Goal: Task Accomplishment & Management: Manage account settings

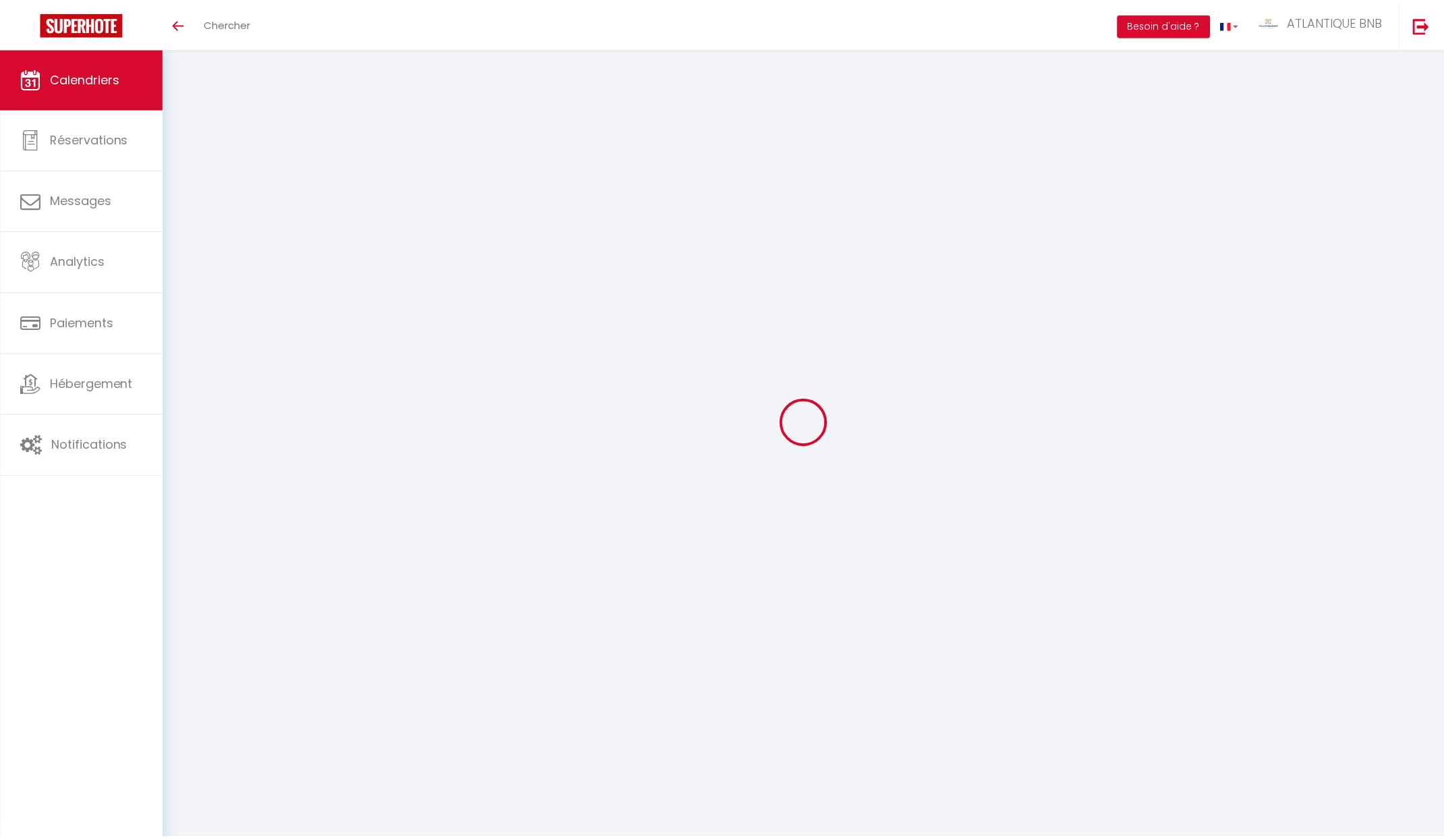
scroll to position [49, 0]
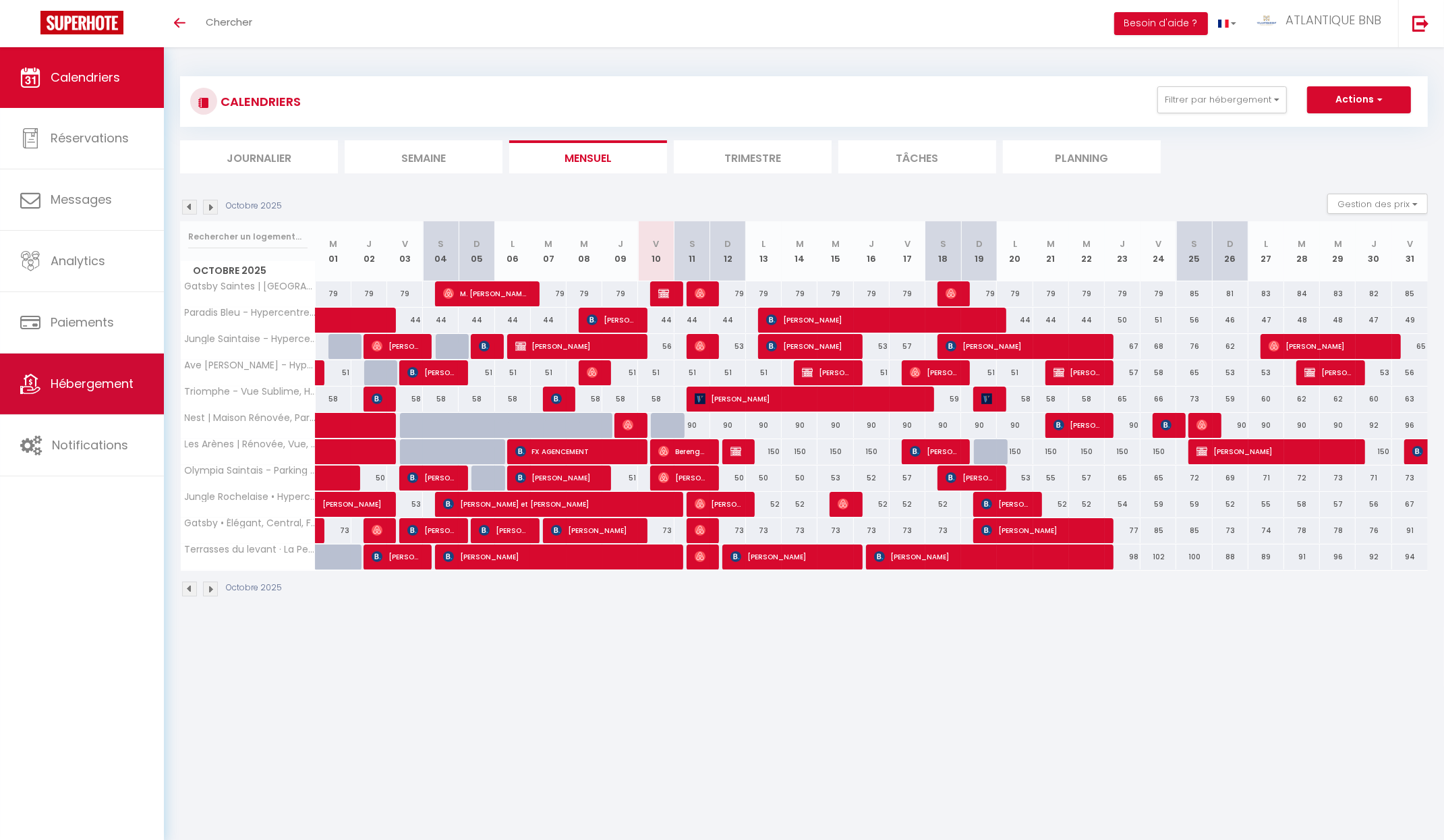
click at [104, 375] on span "Hébergement" at bounding box center [91, 384] width 83 height 17
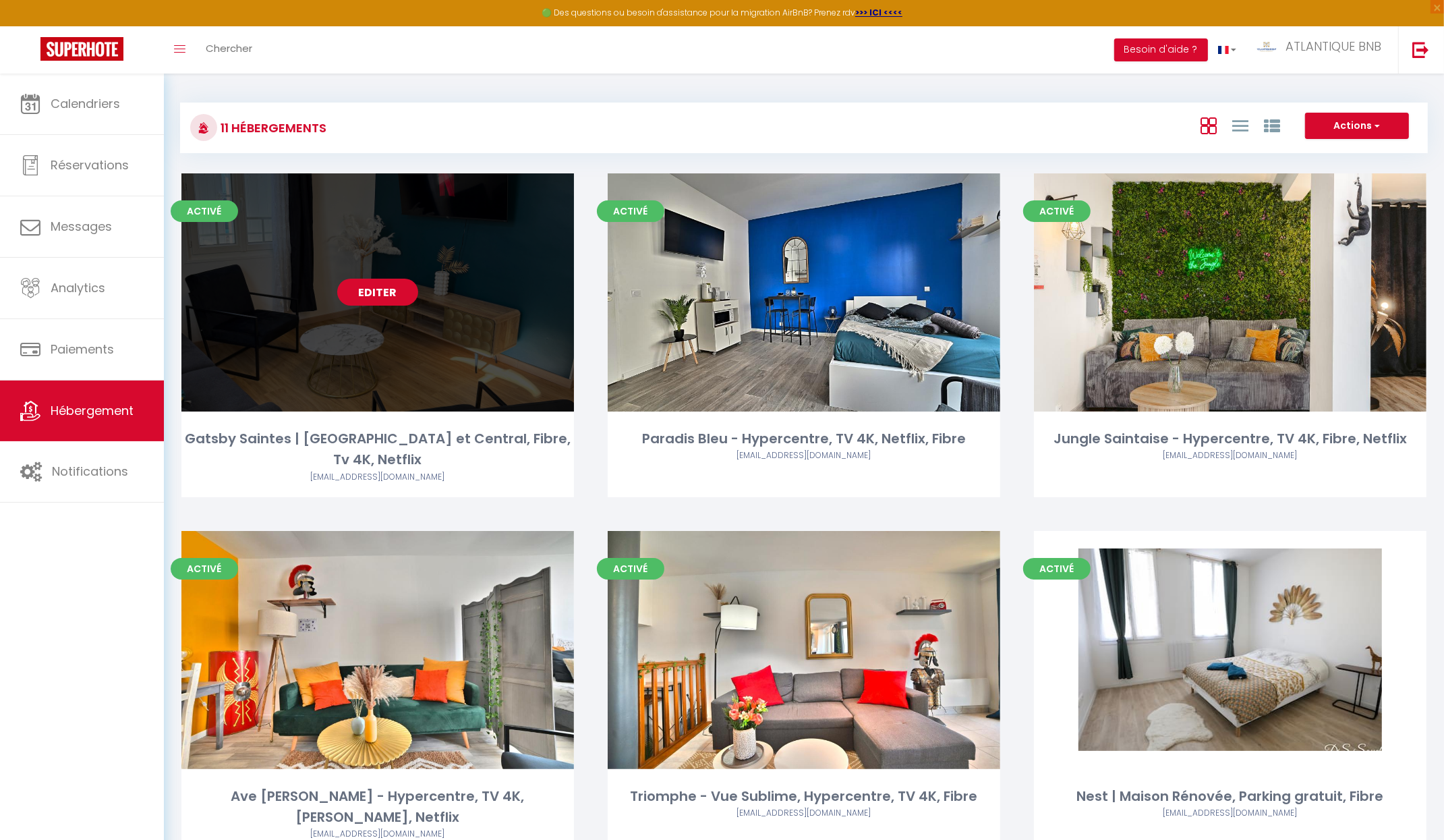
click at [378, 290] on link "Editer" at bounding box center [377, 291] width 81 height 27
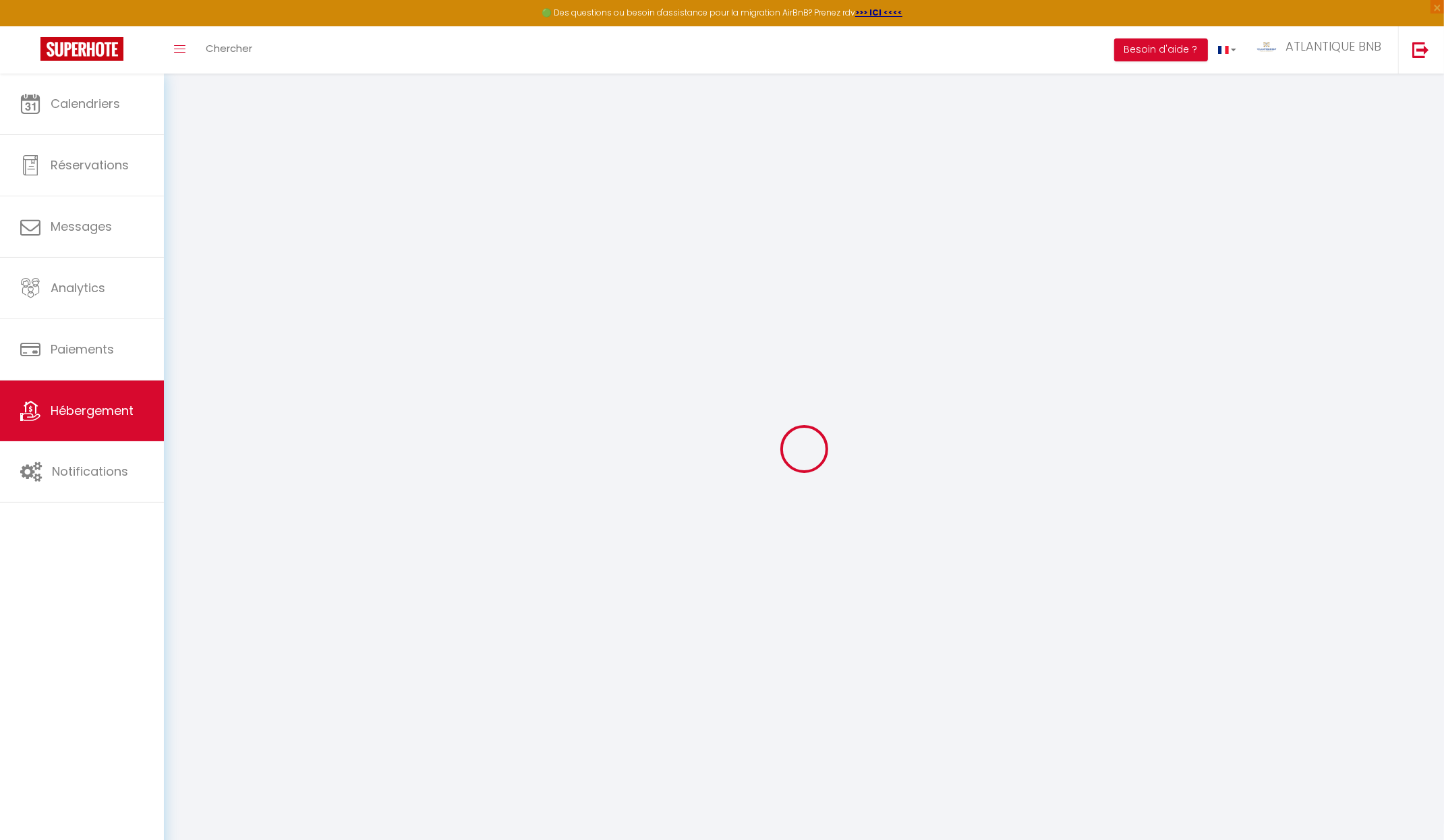
select select "+ 22 %"
select select "+ 23 %"
checkbox input "true"
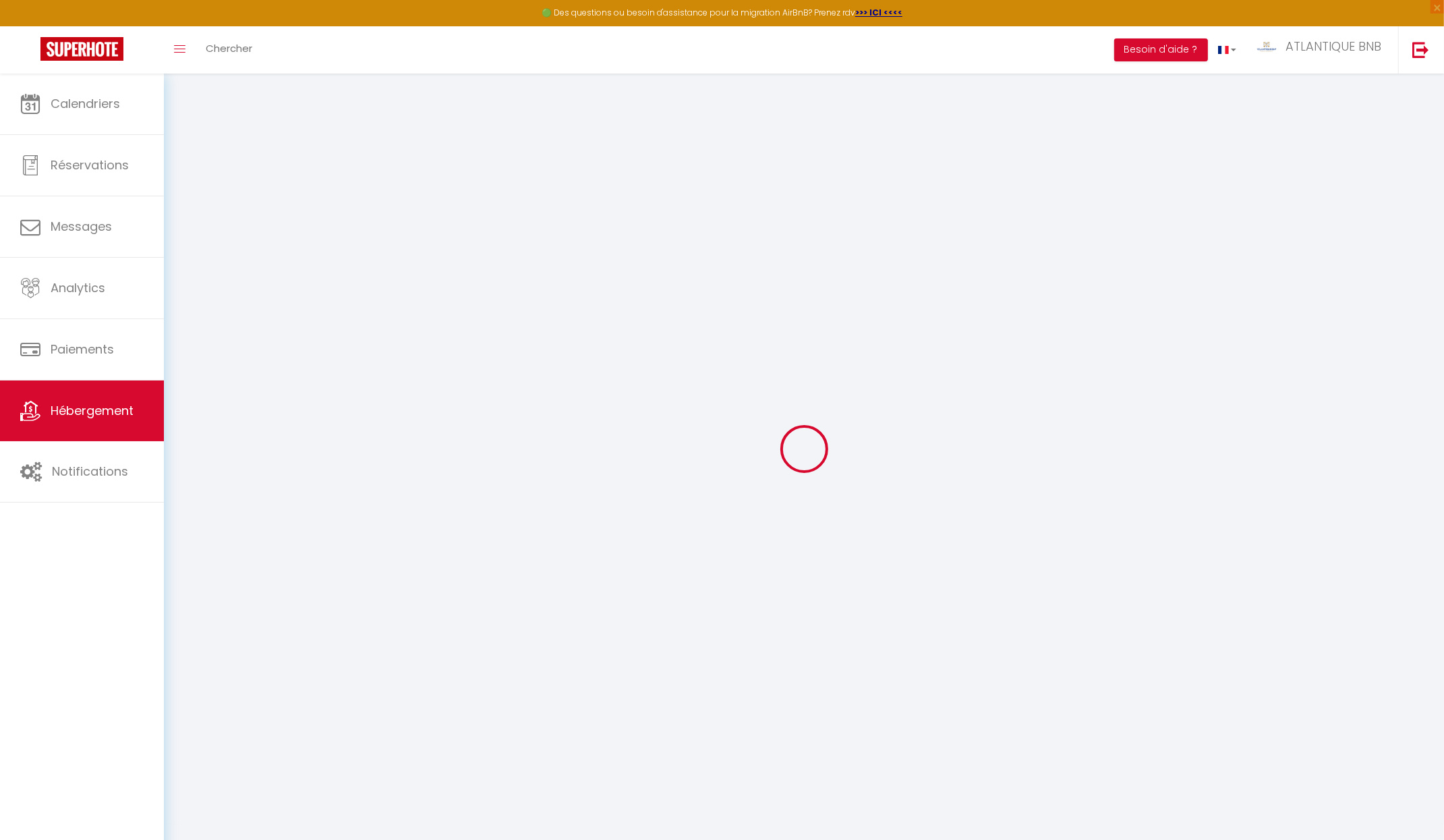
checkbox input "false"
select select "17:00"
select select
select select "11:00"
select select "30"
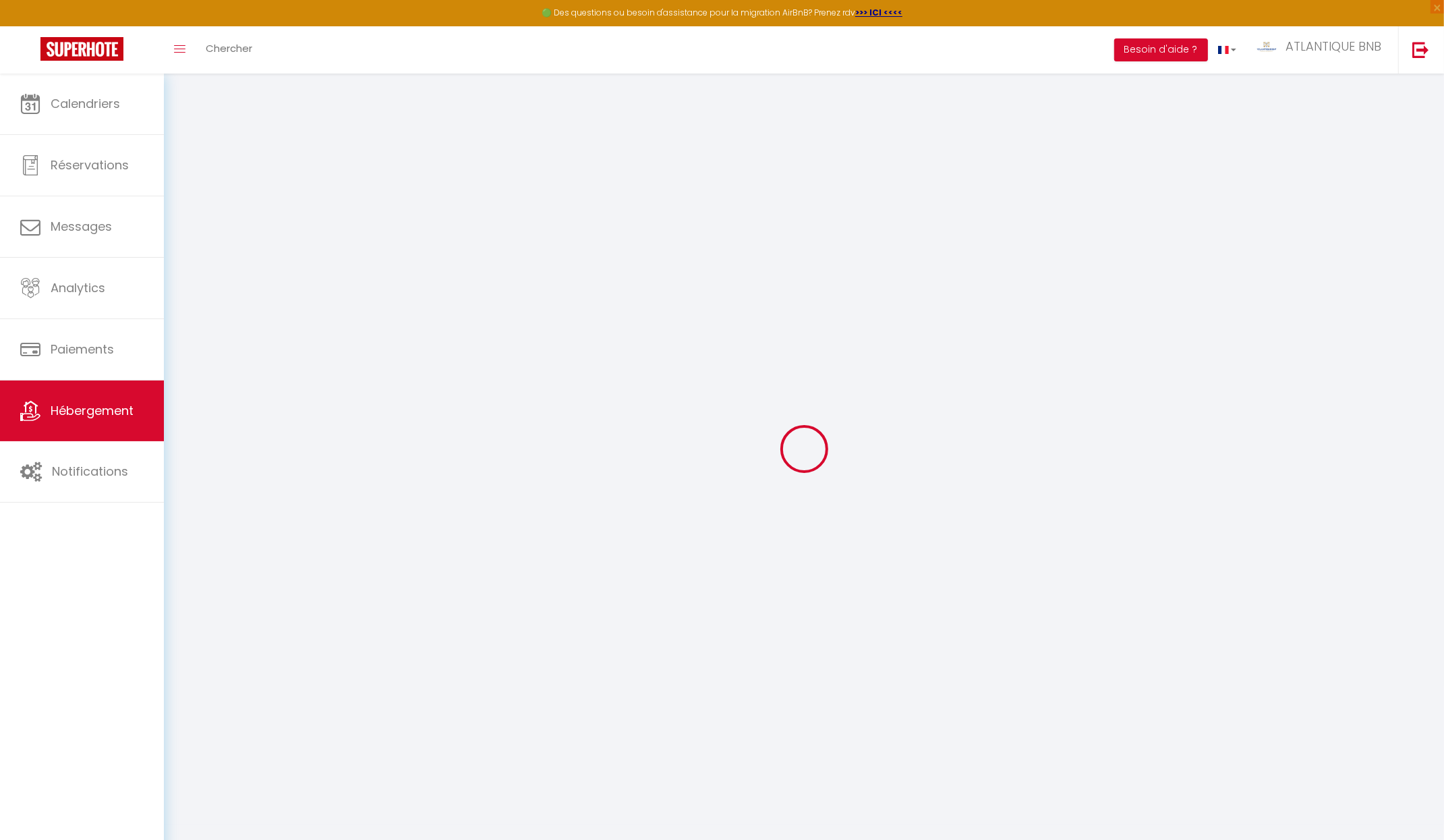
select select "120"
select select "10738-1482124384599727838"
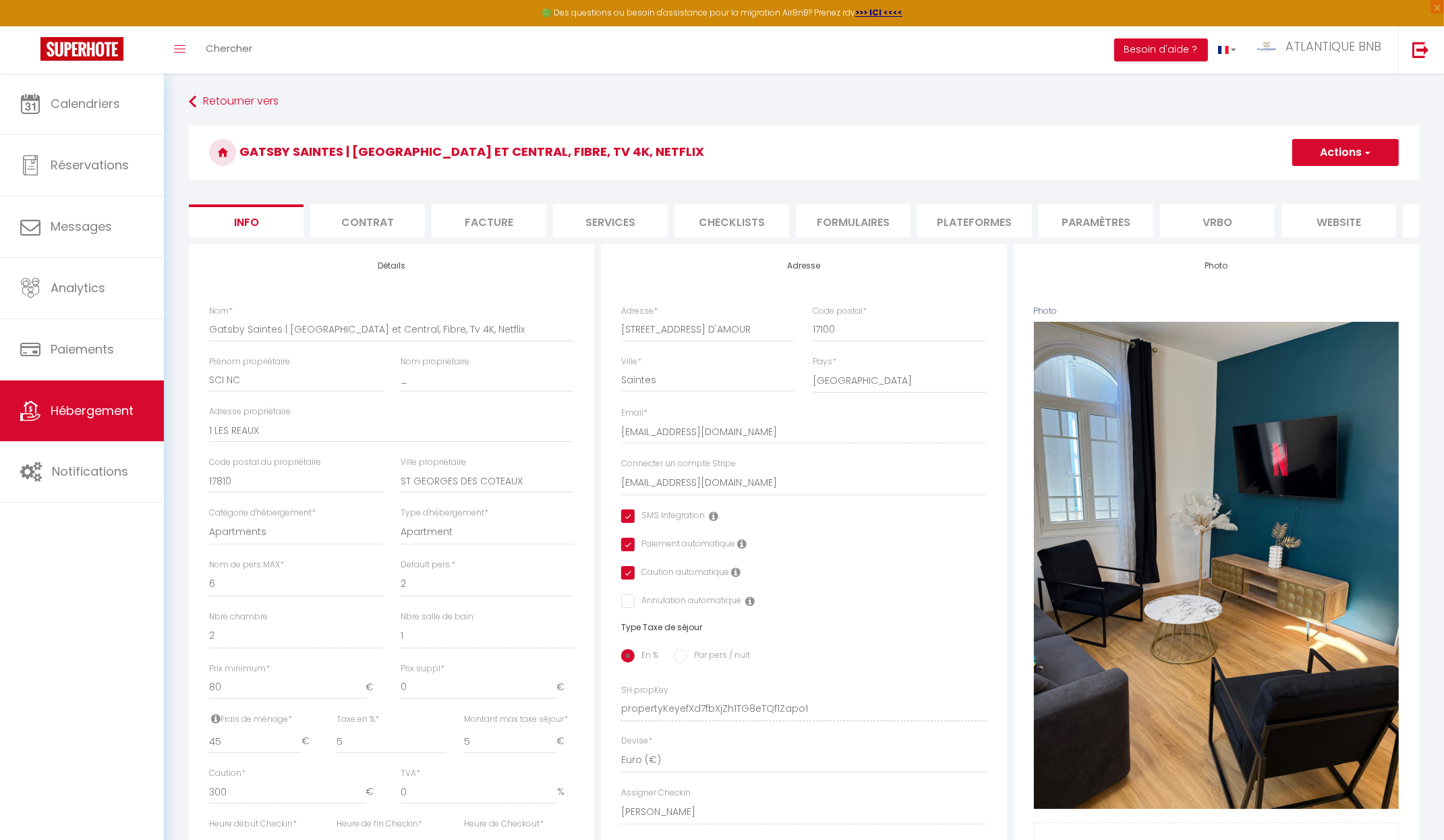
click at [955, 219] on li "Plateformes" at bounding box center [974, 220] width 115 height 33
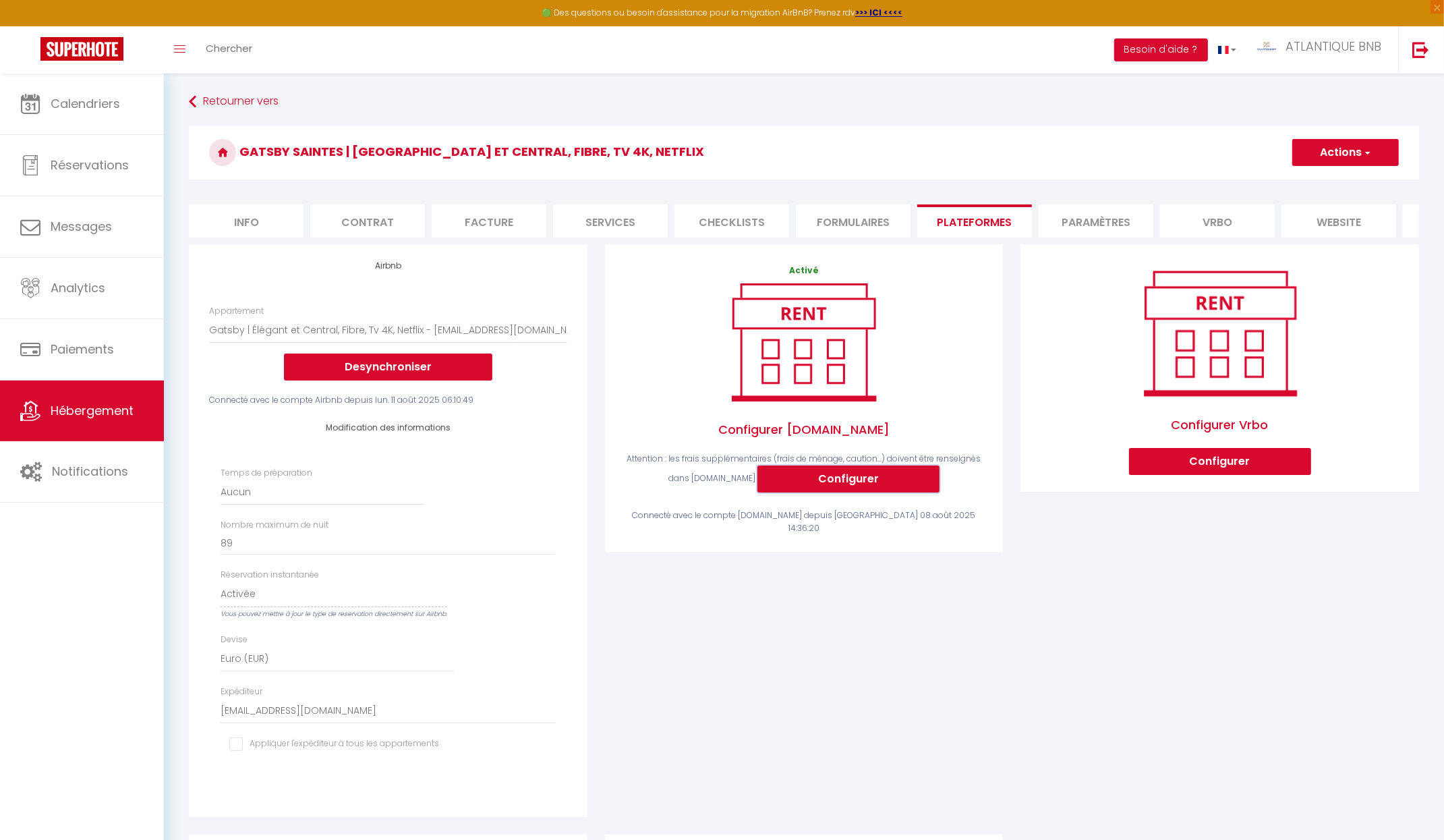
click at [894, 492] on button "Configurer" at bounding box center [848, 479] width 182 height 27
select select
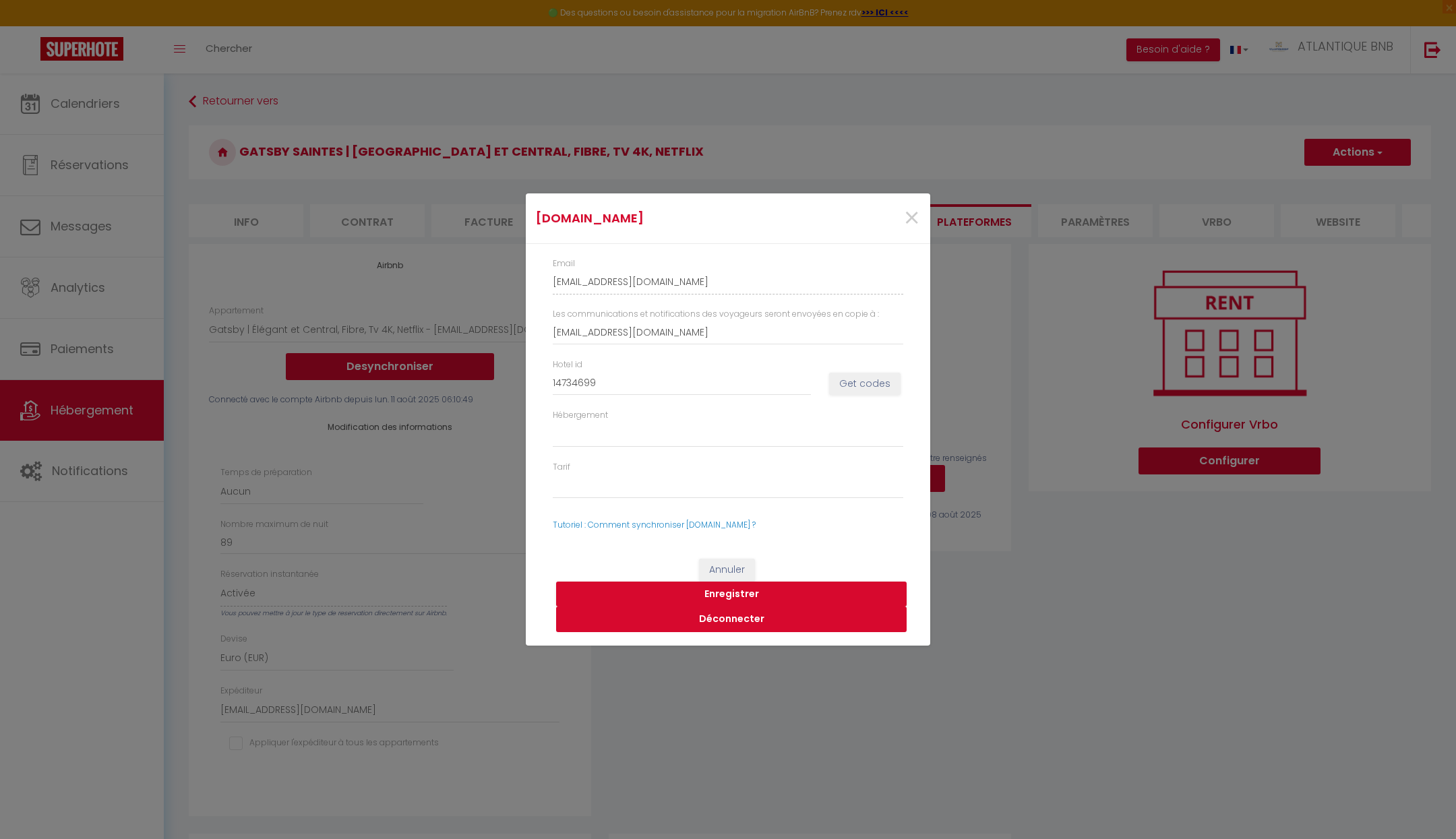
click at [718, 618] on button "Déconnecter" at bounding box center [731, 618] width 351 height 25
select select
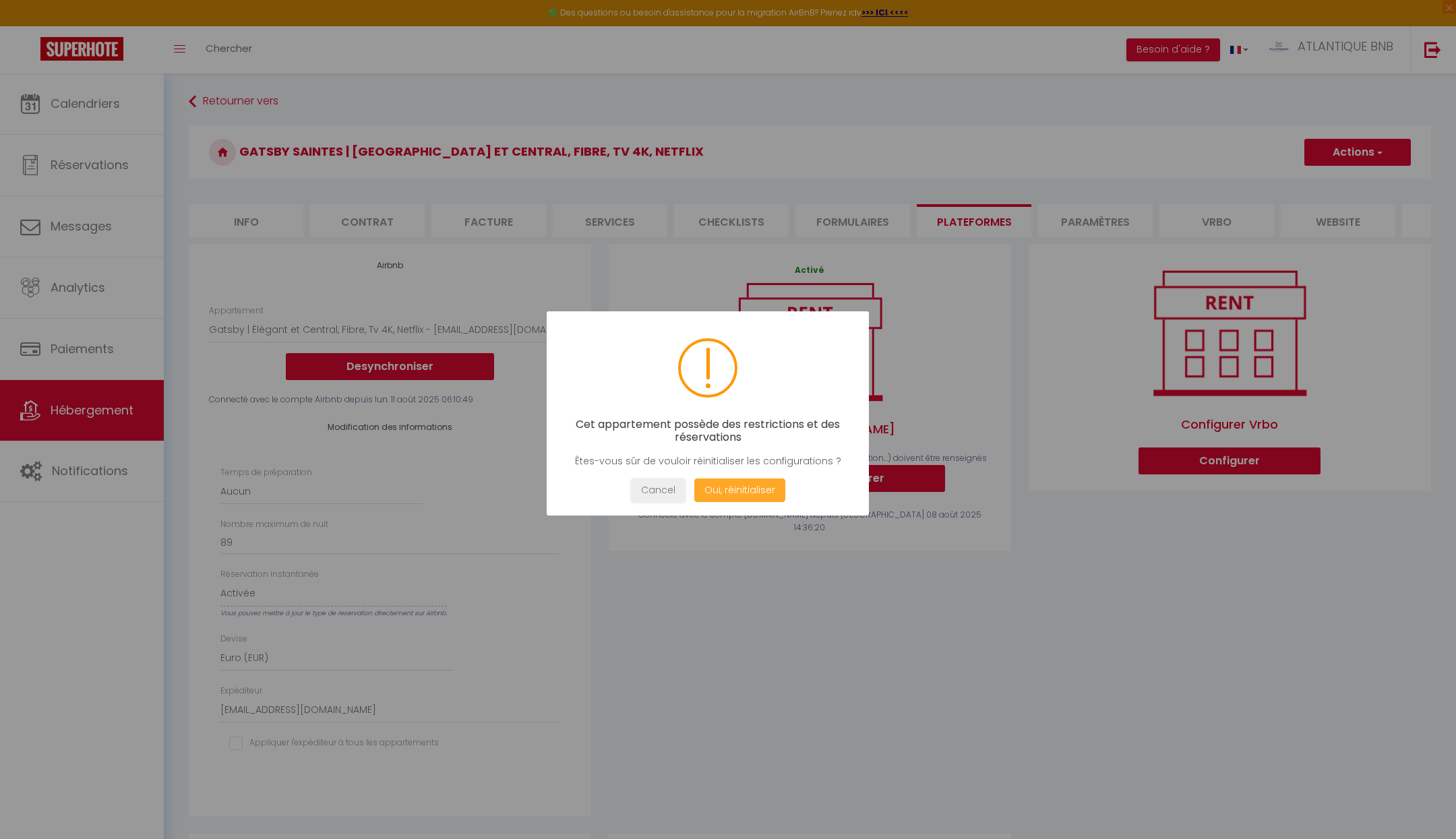
click at [740, 489] on button "Oui, réinitialiser" at bounding box center [740, 489] width 91 height 23
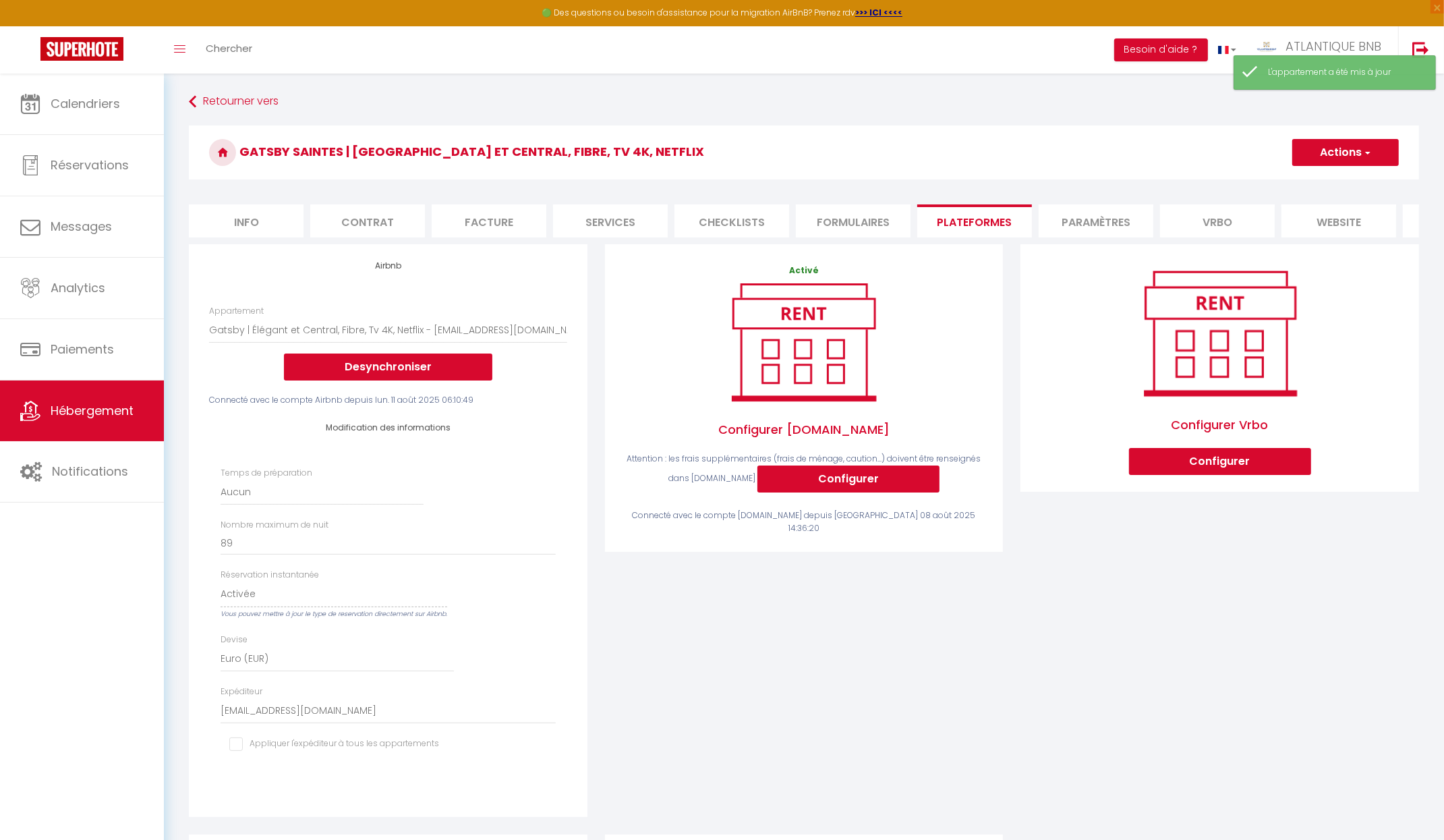
click at [1342, 147] on button "Actions" at bounding box center [1345, 152] width 106 height 27
click at [1323, 181] on link "Enregistrer" at bounding box center [1345, 182] width 106 height 18
select select "EUR"
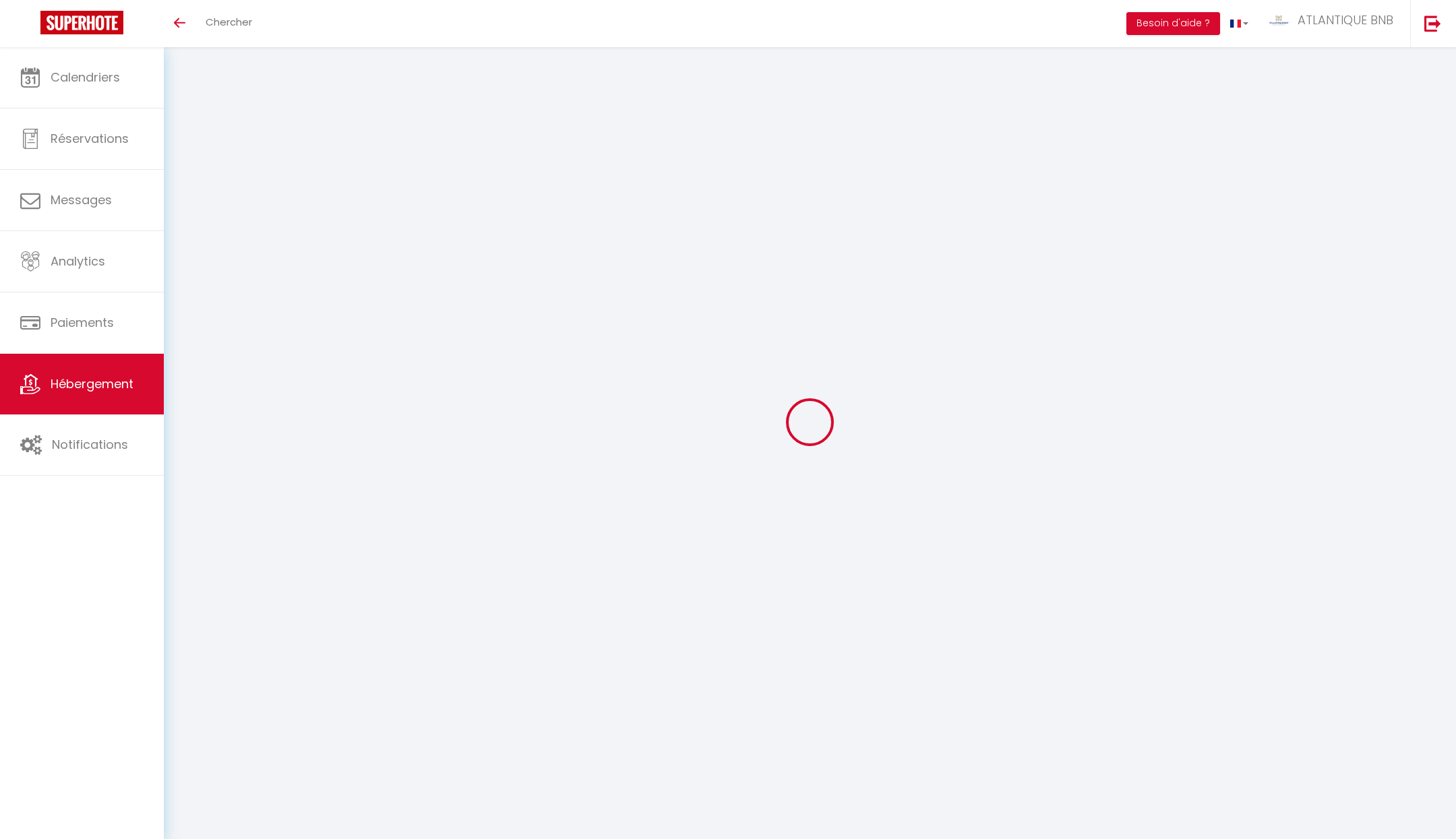
select select
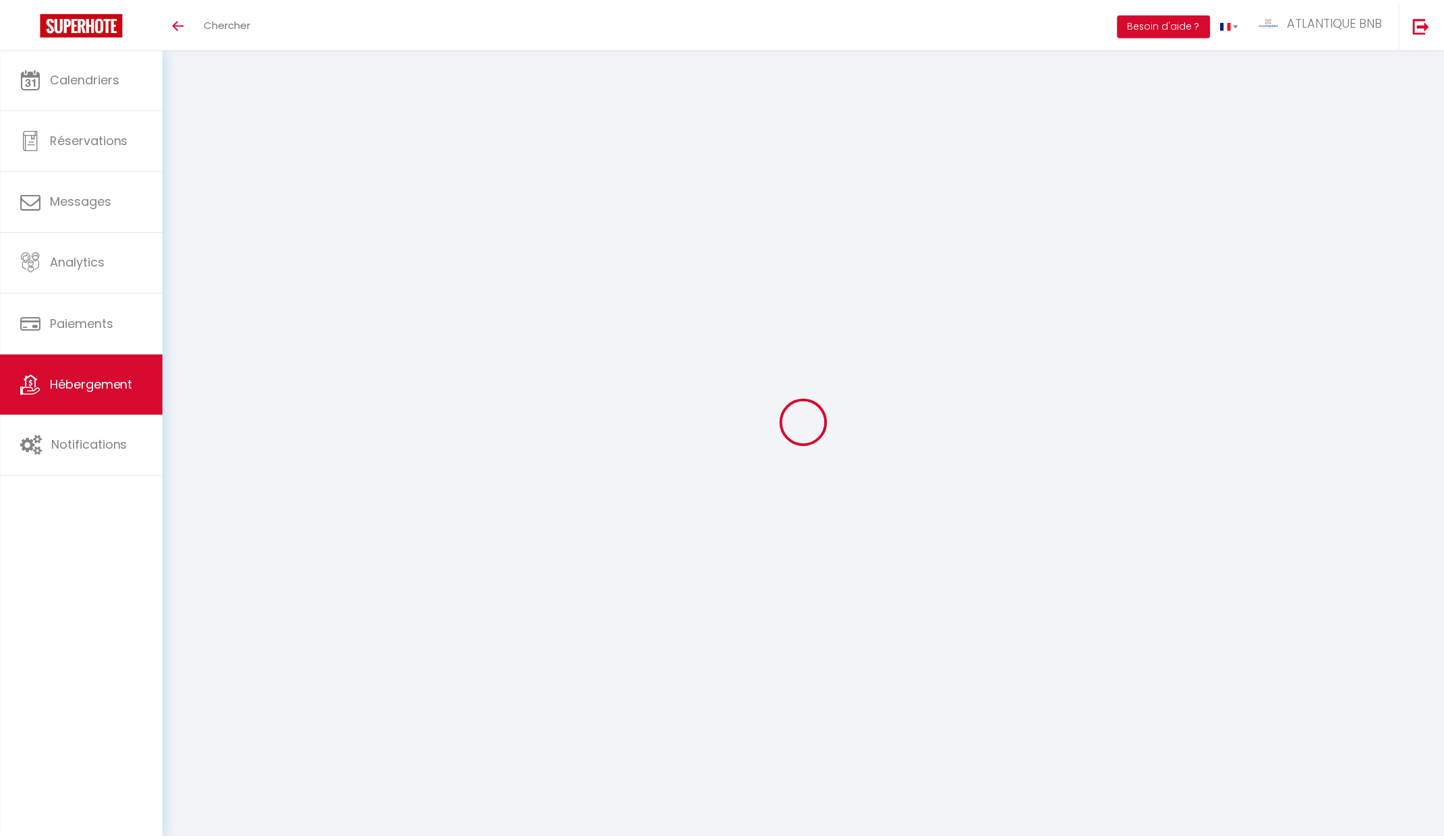
scroll to position [49, 0]
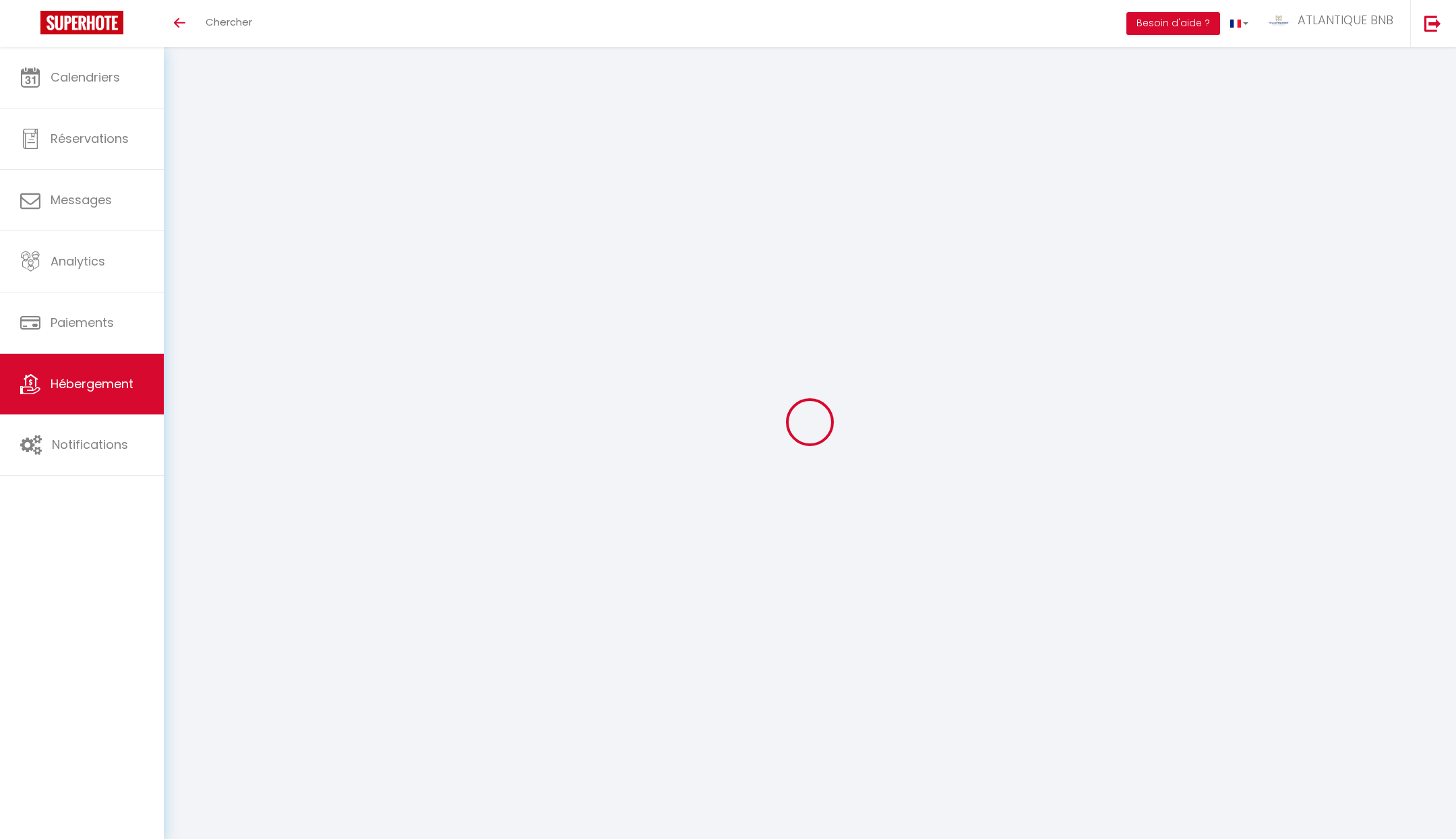
select select
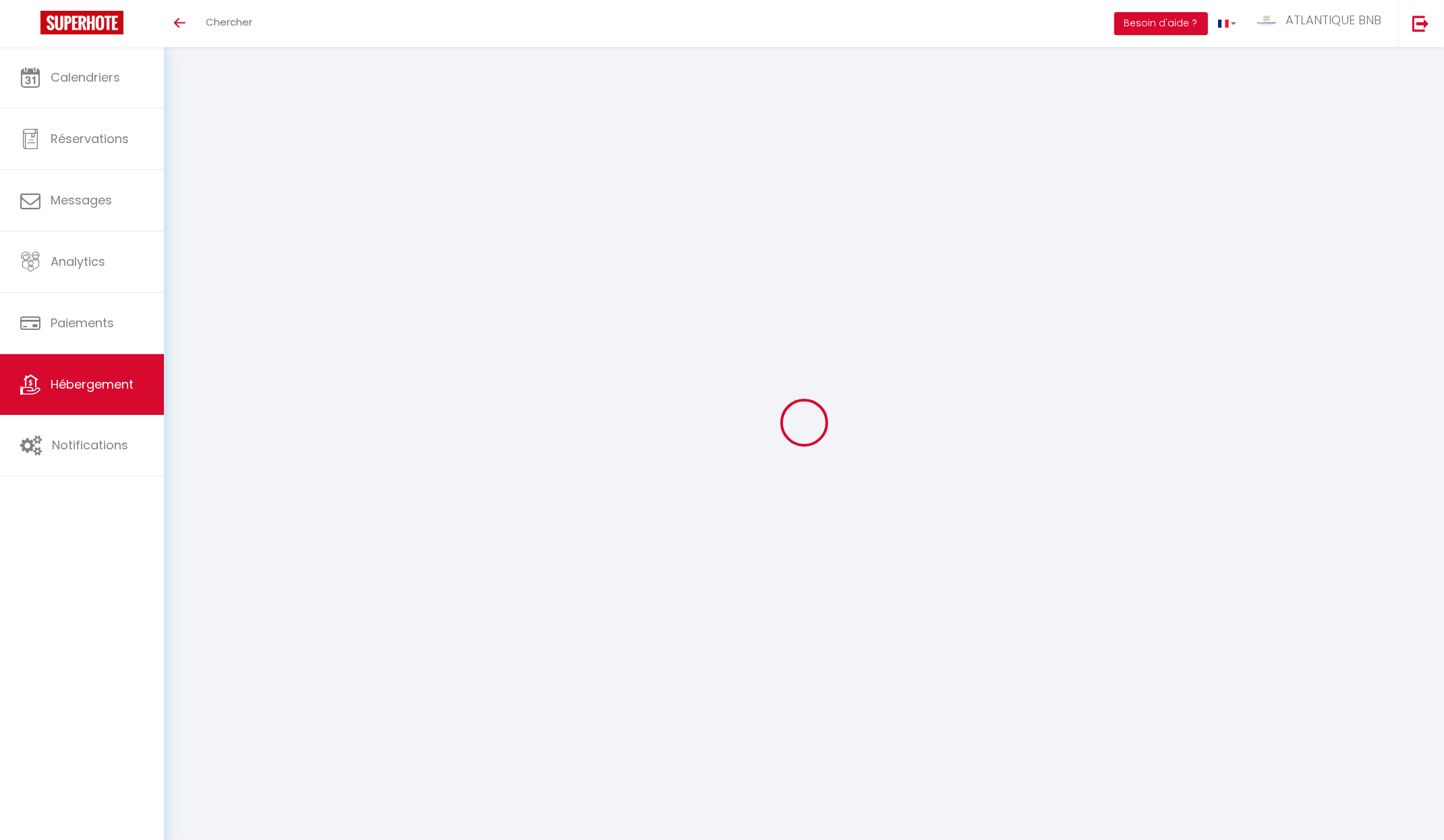
select select
type input "[EMAIL_ADDRESS][DOMAIN_NAME]"
select select
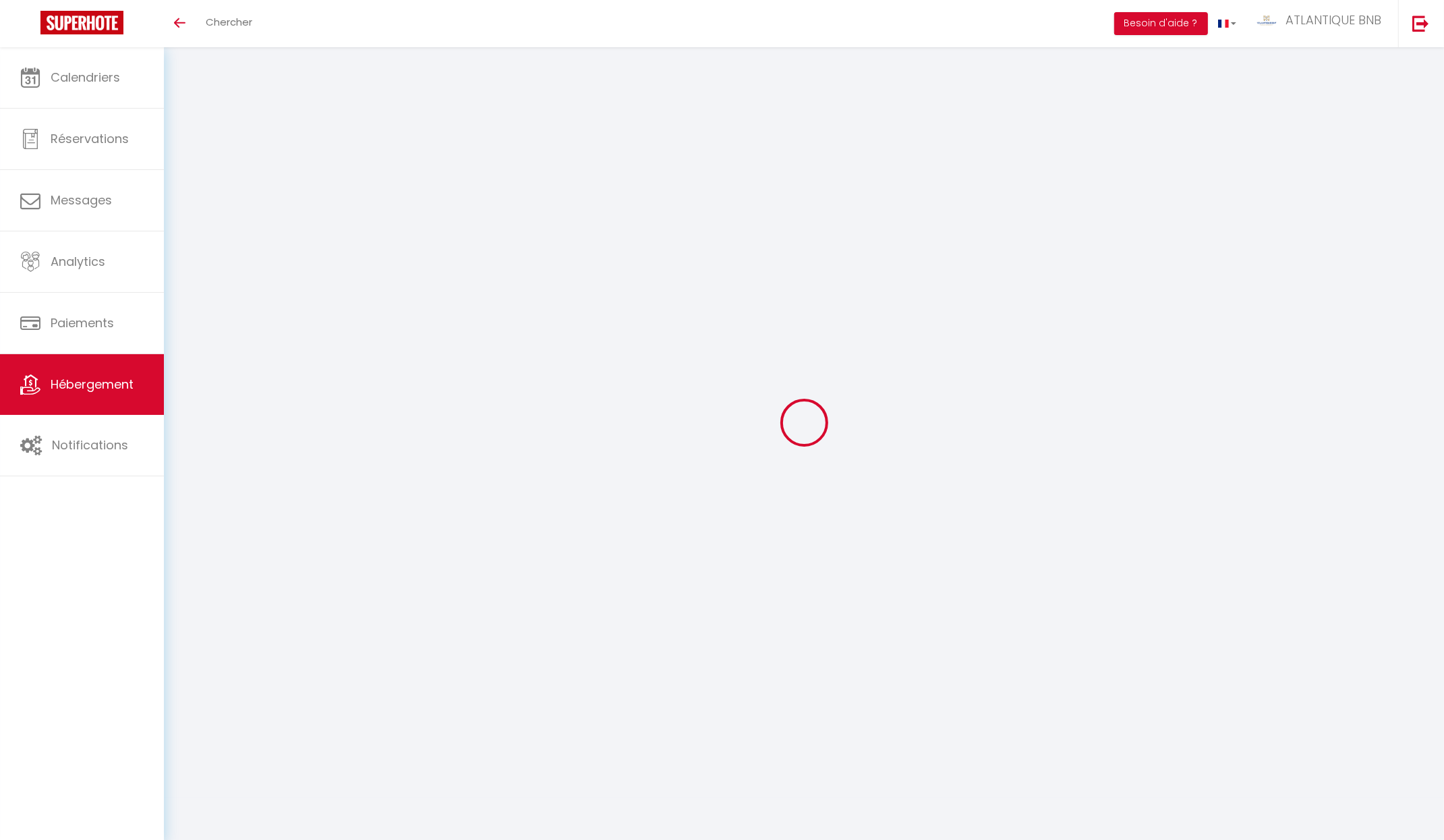
select select
select select "+ 22 %"
select select "+ 23 %"
select select "10738-1482124384599727838"
select select
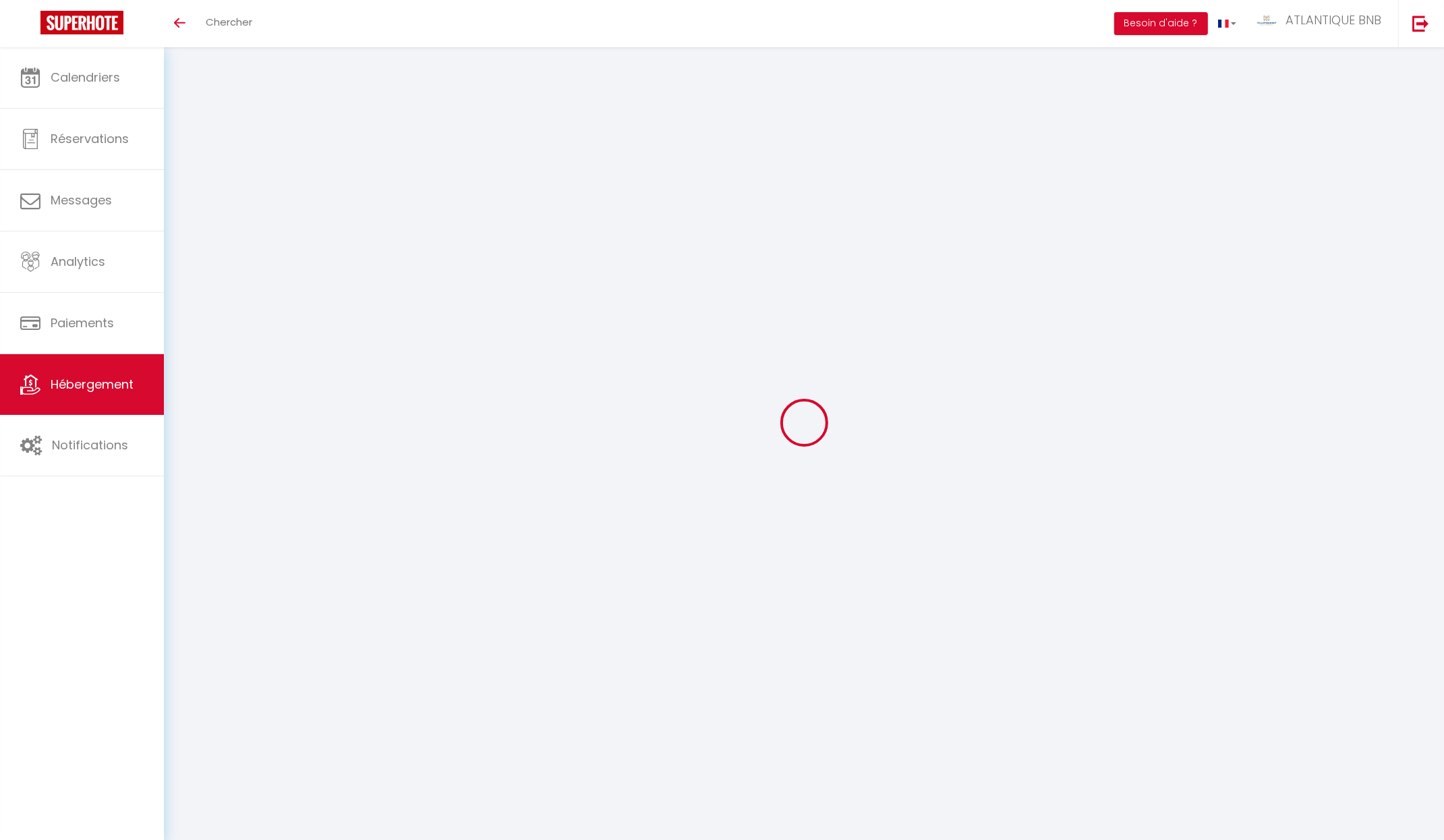
select select
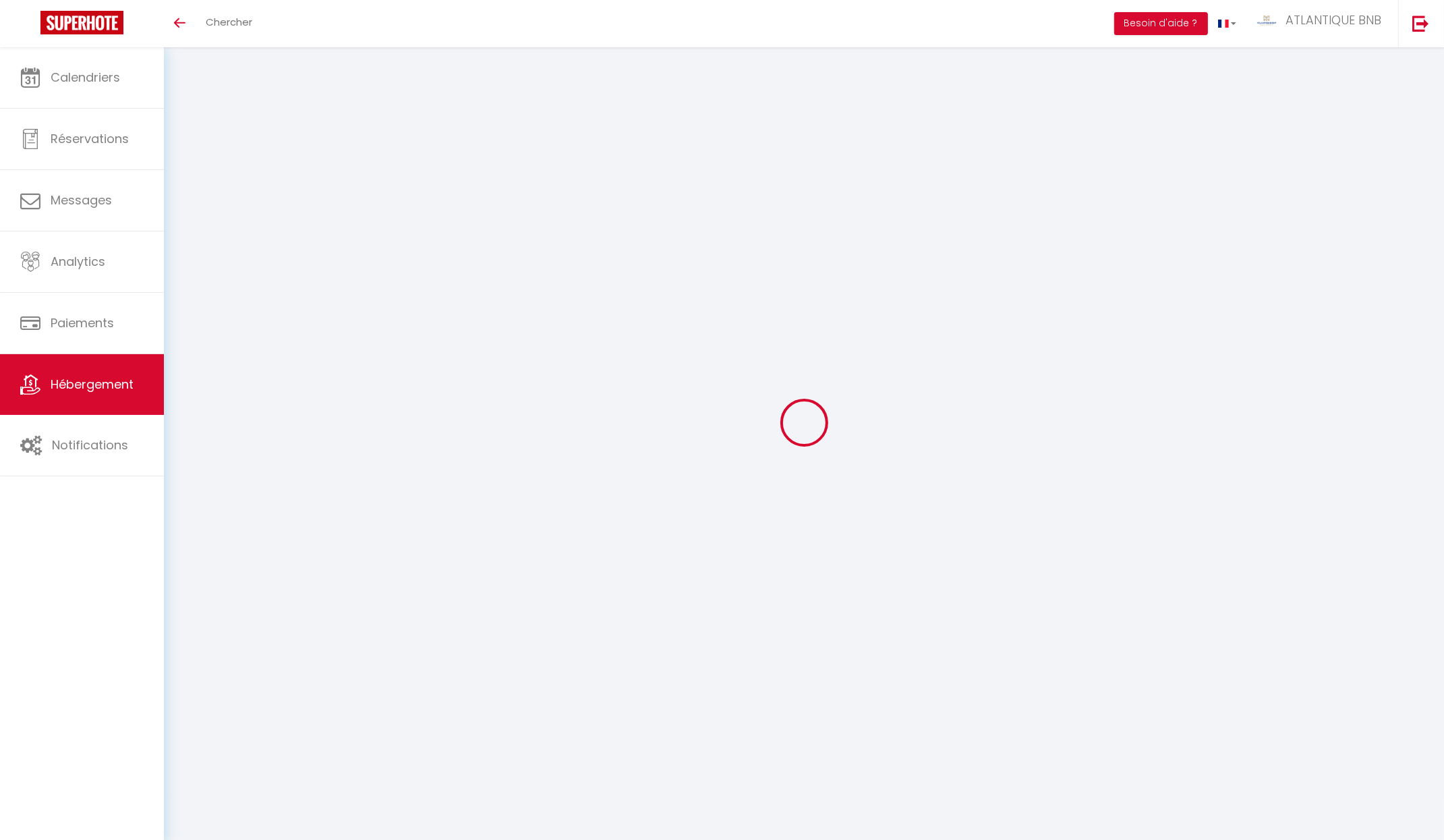
select select
select select "EUR"
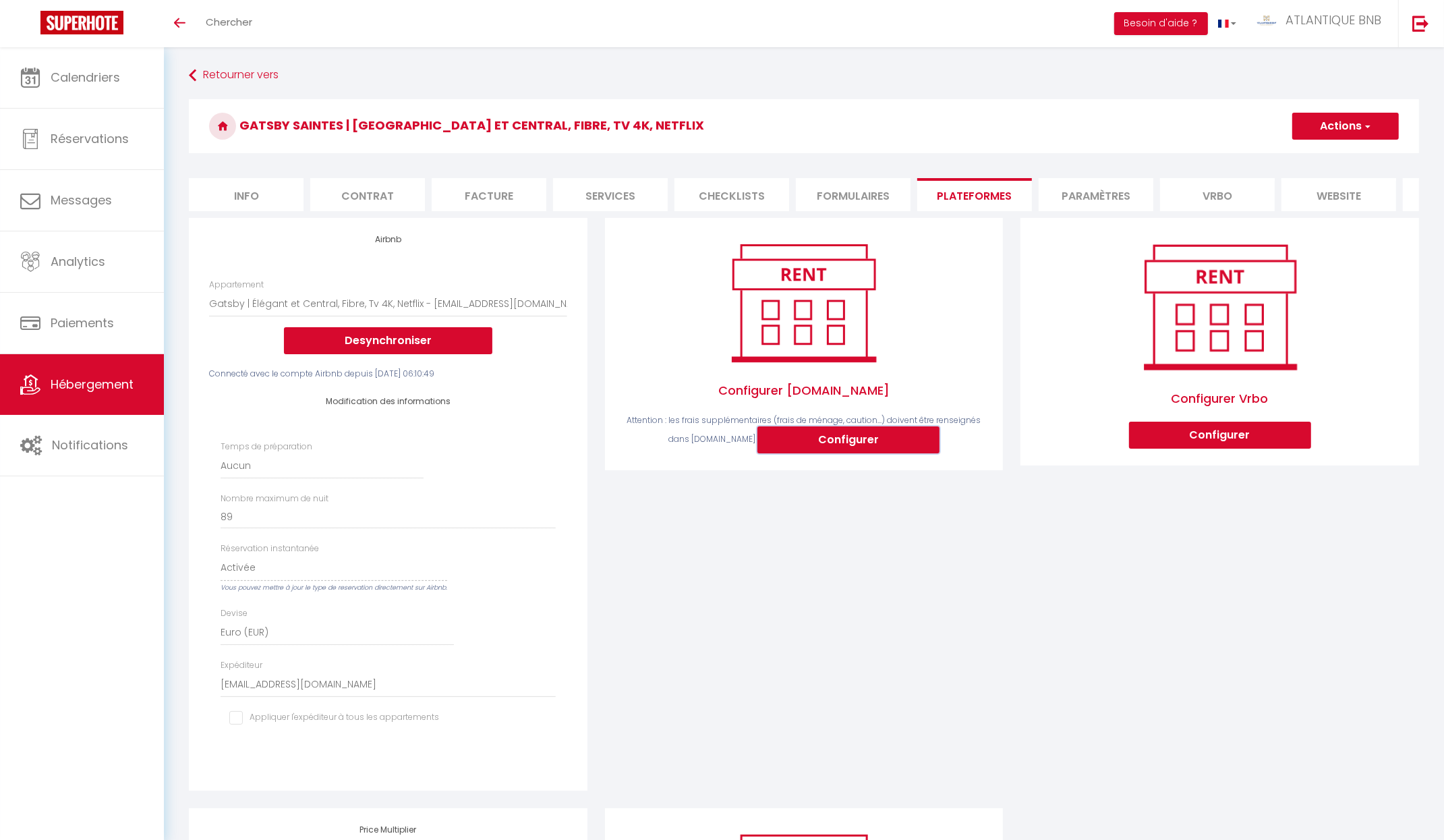
click at [836, 451] on button "Configurer" at bounding box center [848, 440] width 182 height 27
select select
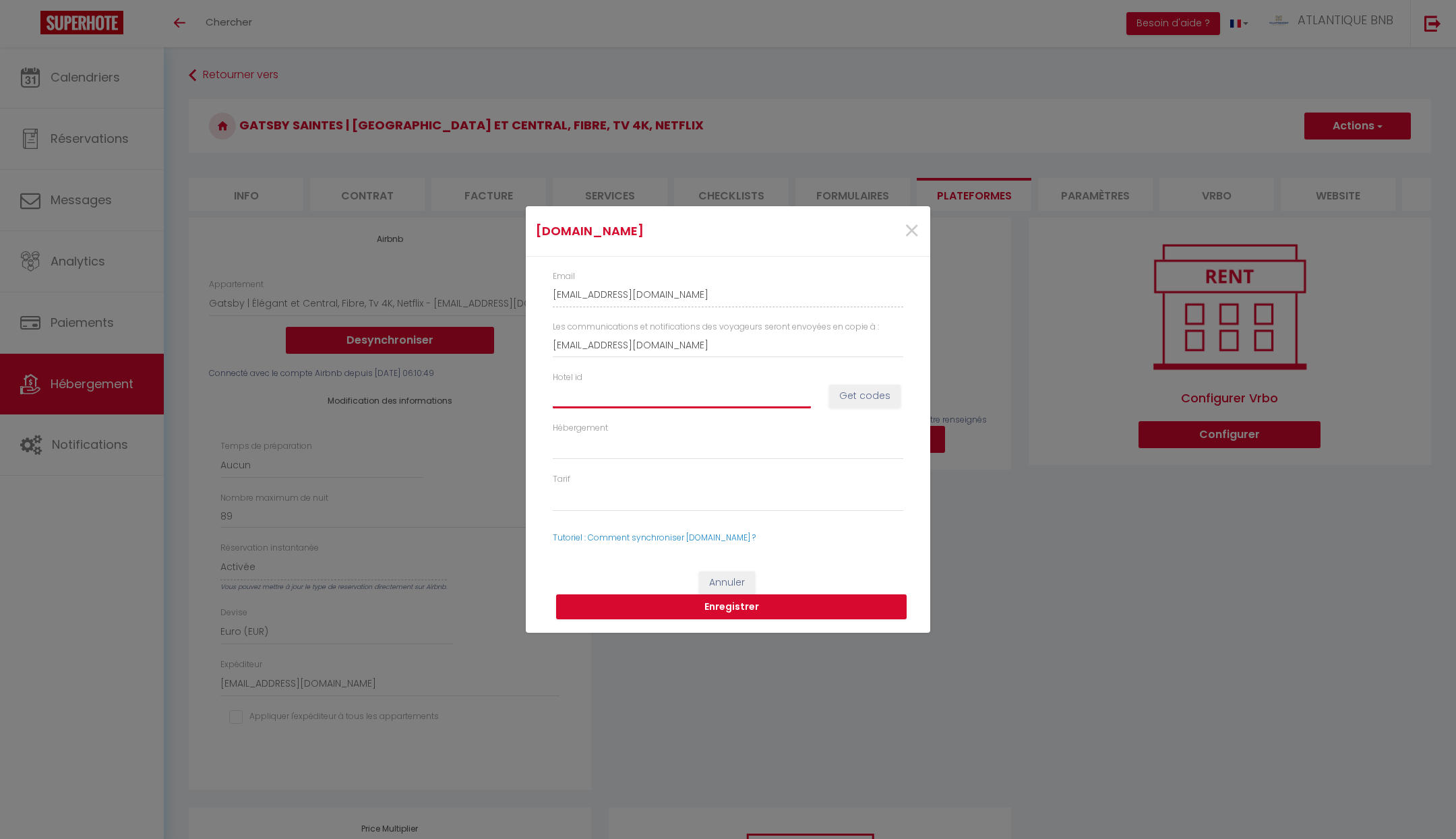
click at [705, 398] on input "Hotel id" at bounding box center [682, 395] width 258 height 24
paste input "15081776"
type input "15081776"
select select
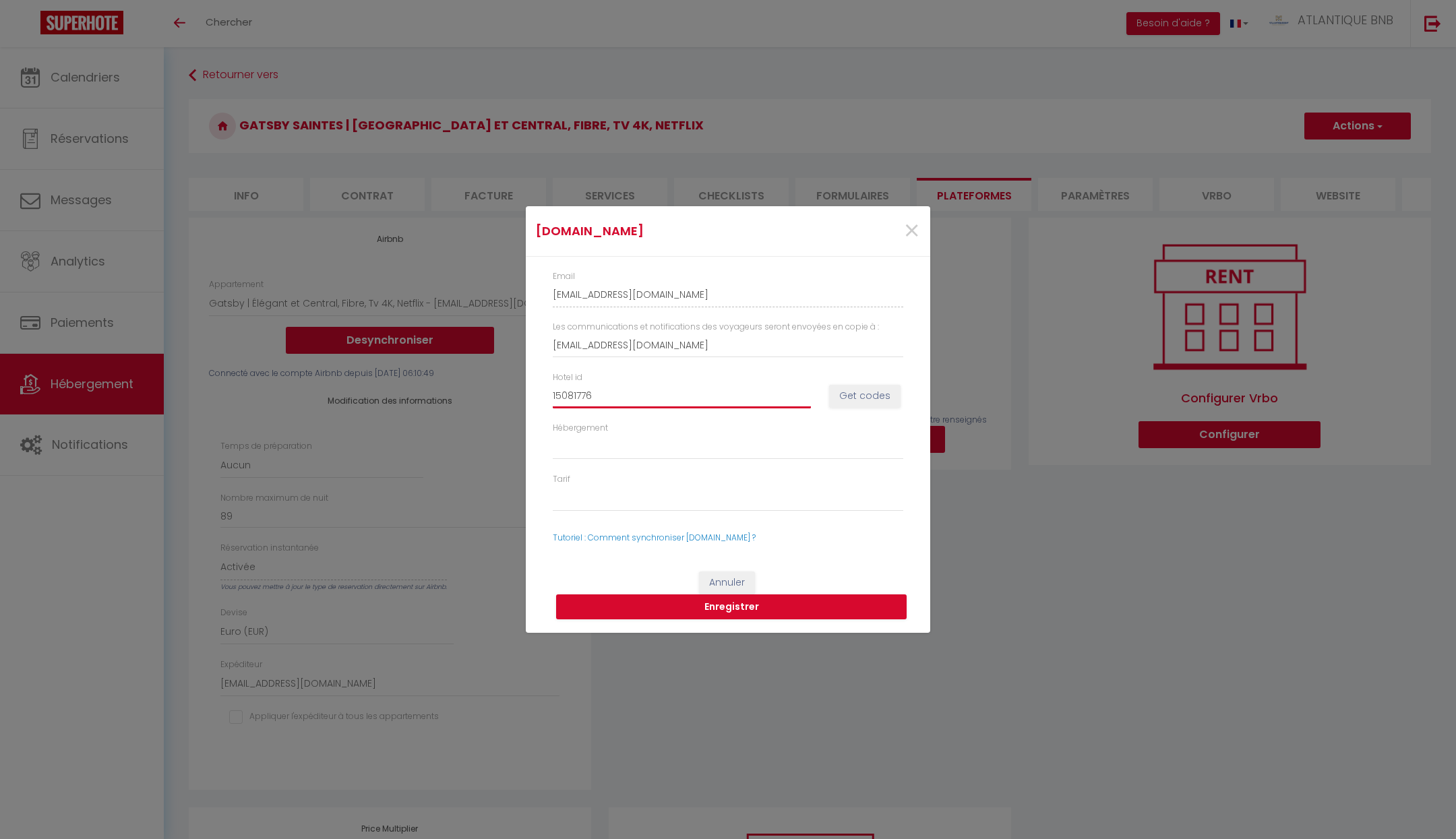
type input "15081776"
click at [868, 394] on button "Get codes" at bounding box center [865, 396] width 72 height 23
select select
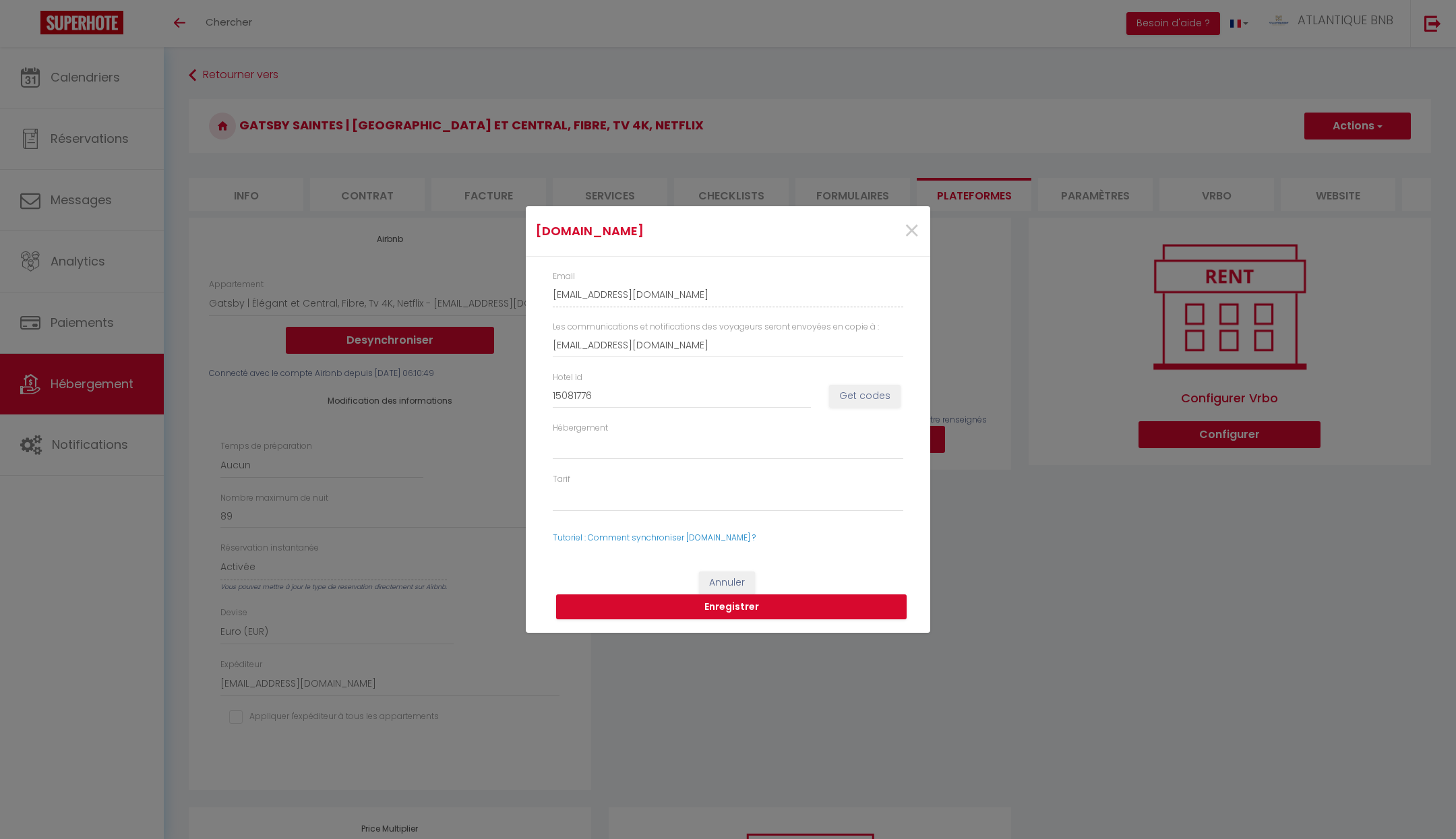
select select
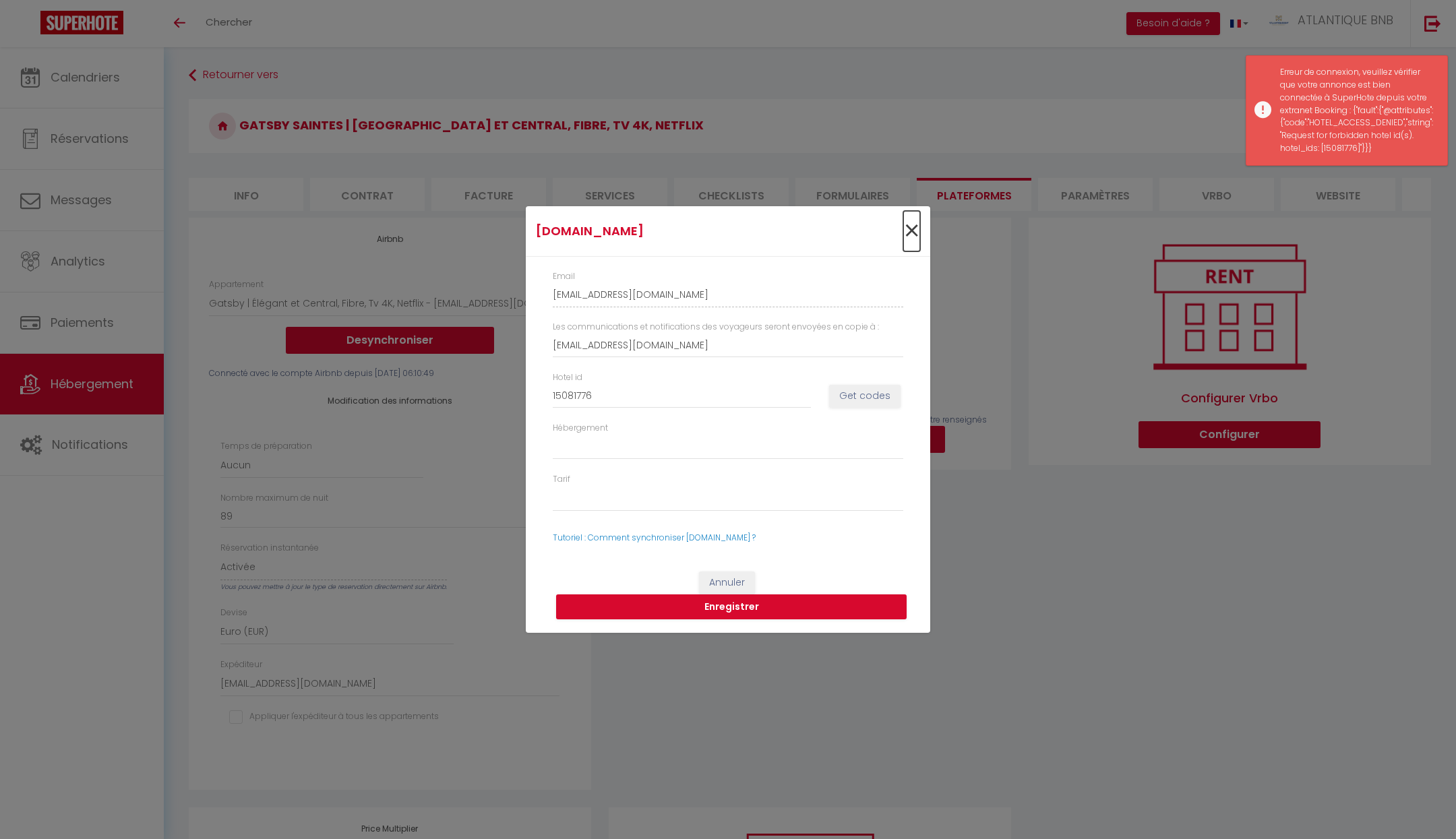
click at [919, 215] on span "×" at bounding box center [911, 230] width 17 height 40
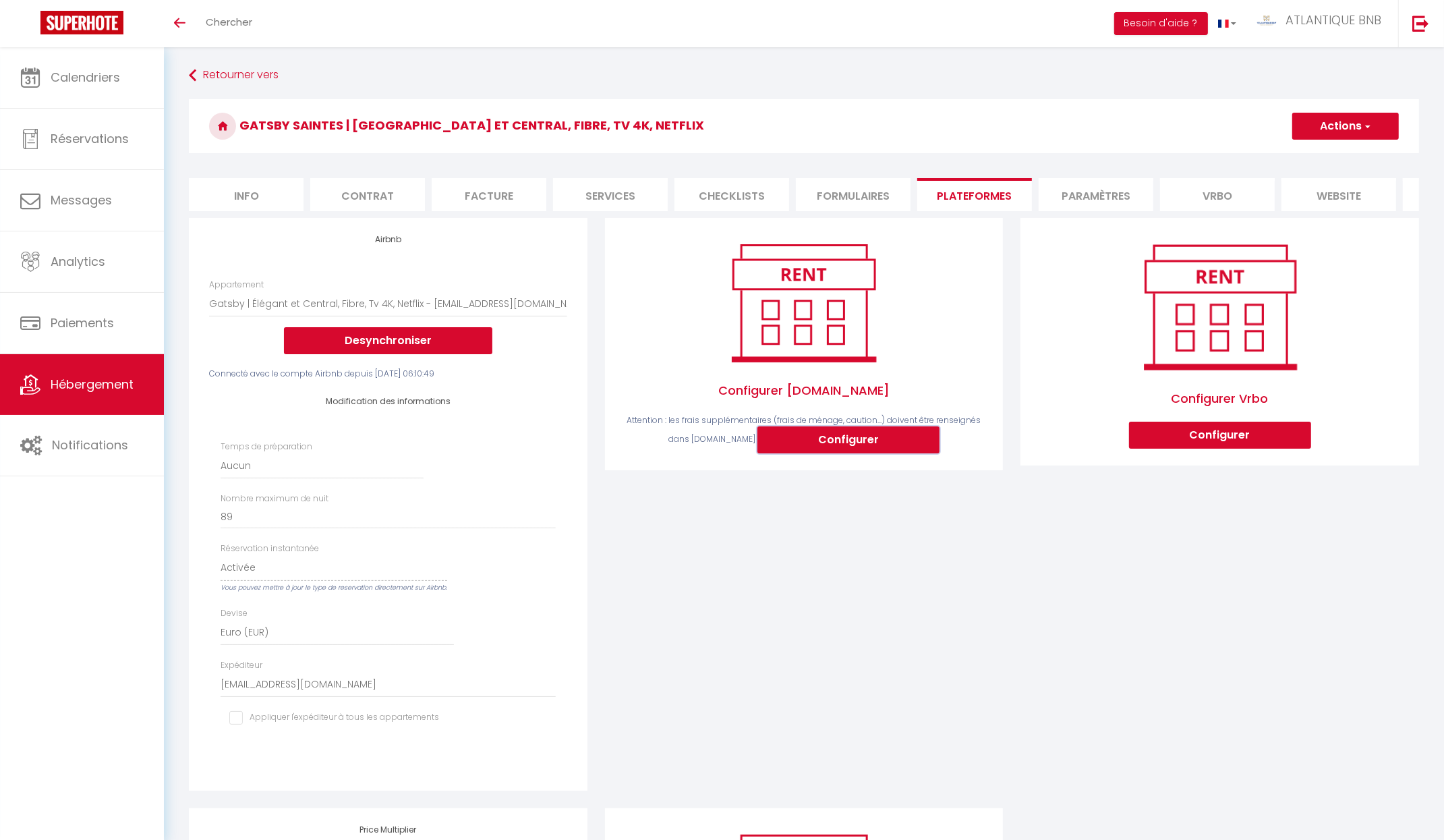
click at [823, 449] on button "Configurer" at bounding box center [848, 440] width 182 height 27
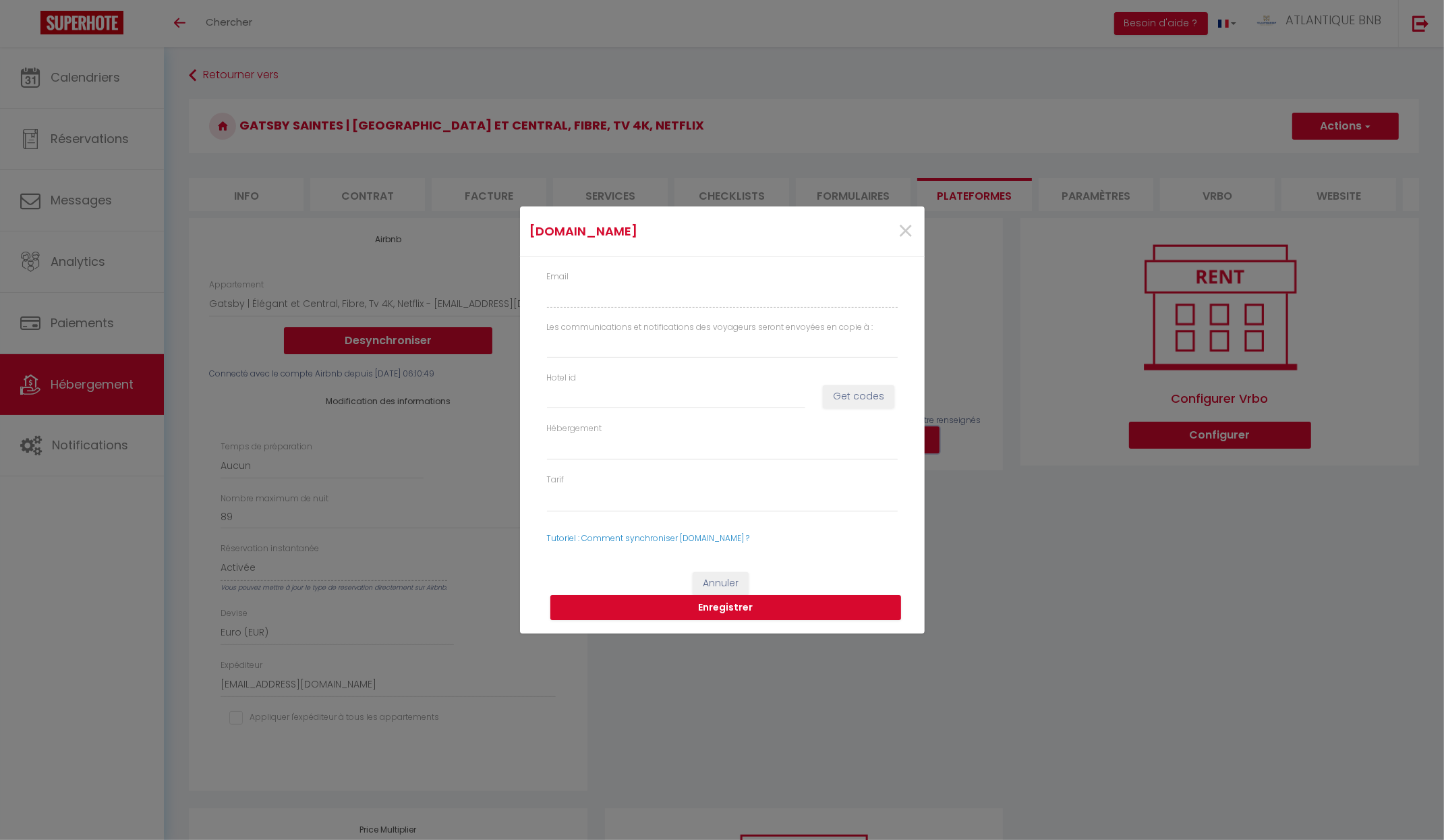
type input "[EMAIL_ADDRESS][DOMAIN_NAME]"
select select
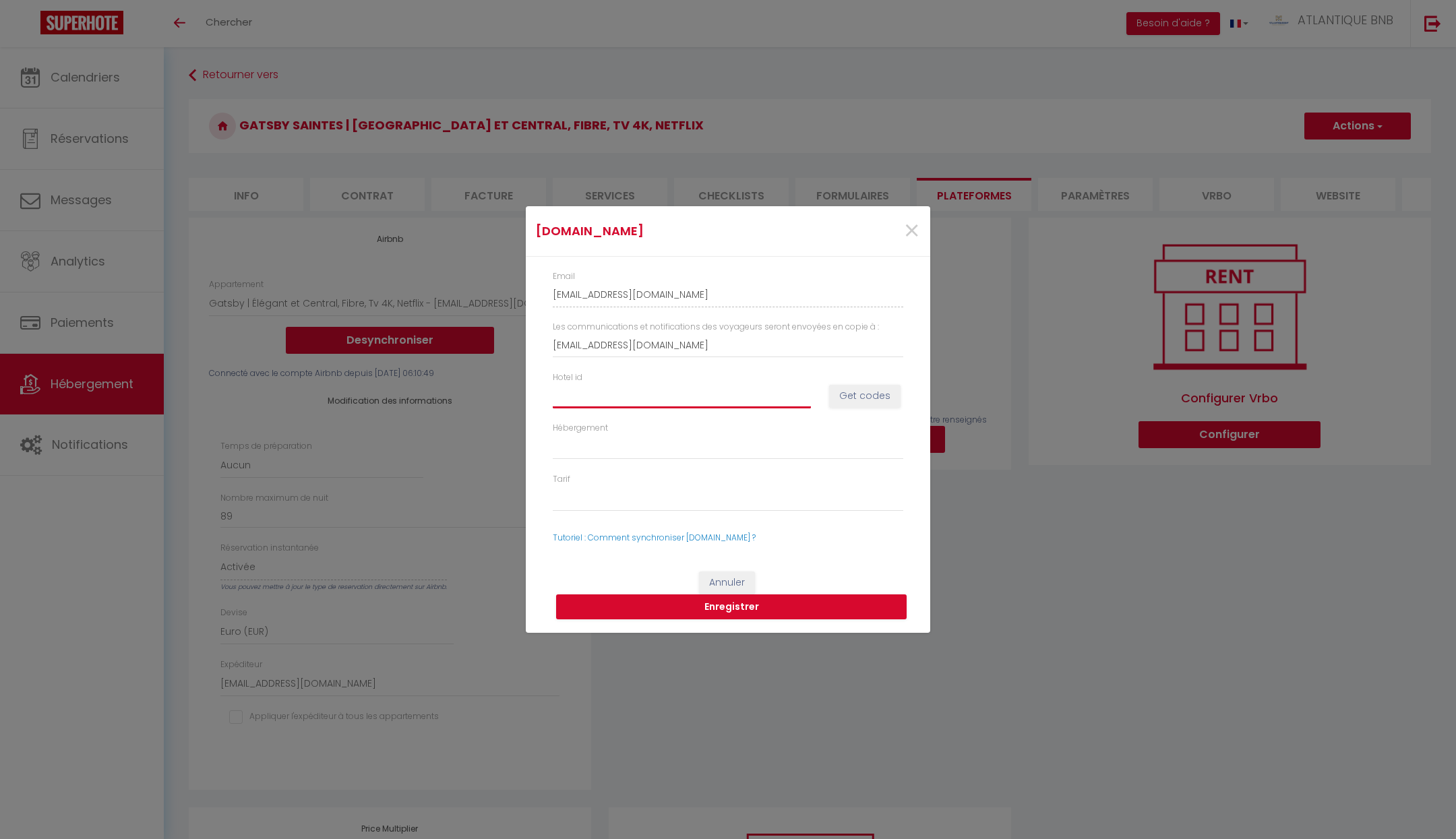
click at [711, 396] on input "Hotel id" at bounding box center [682, 395] width 258 height 24
paste input "15081776"
type input "15081776"
select select
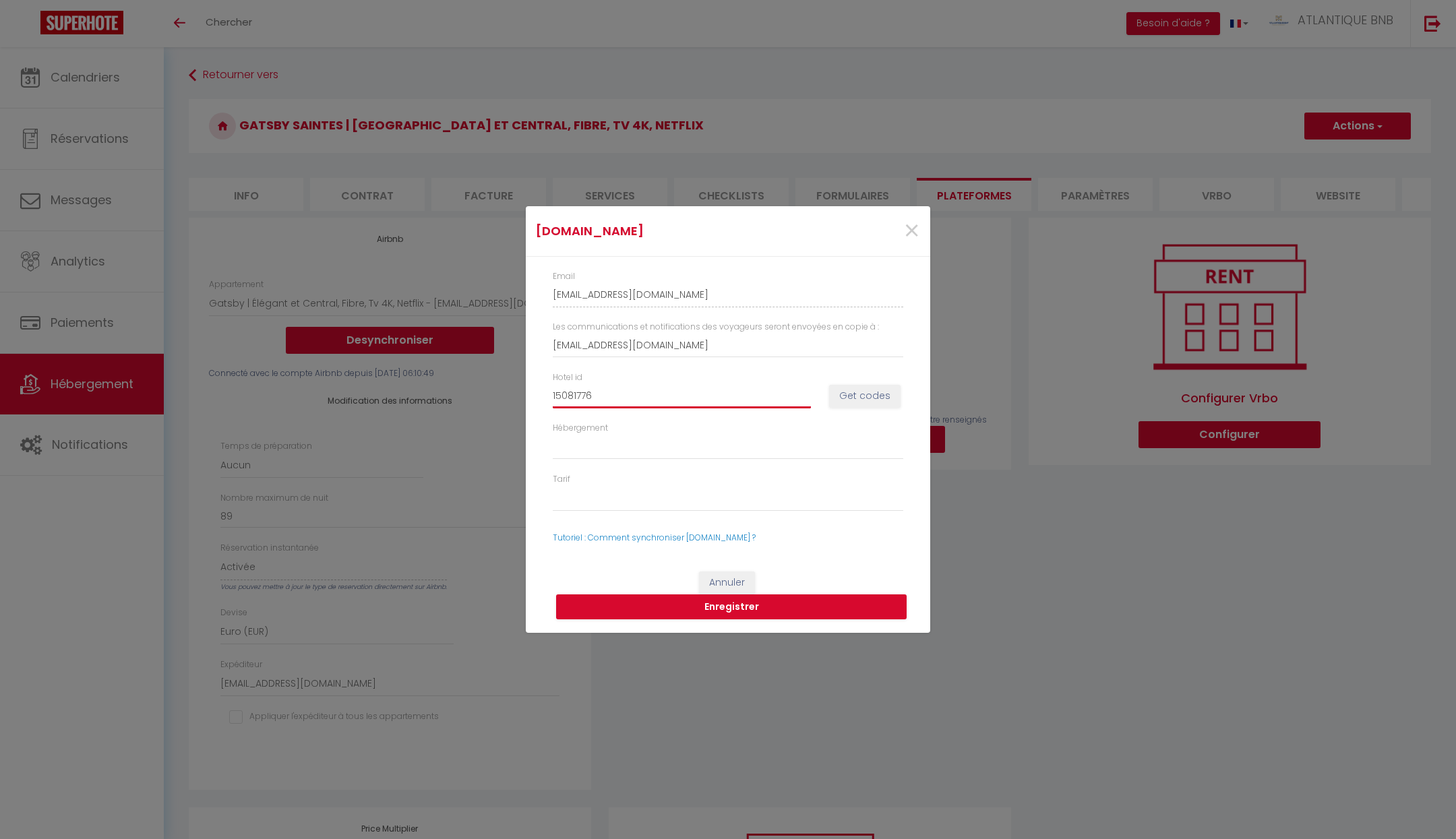
type input "15081776"
click at [848, 405] on button "Get codes" at bounding box center [865, 396] width 72 height 23
select select
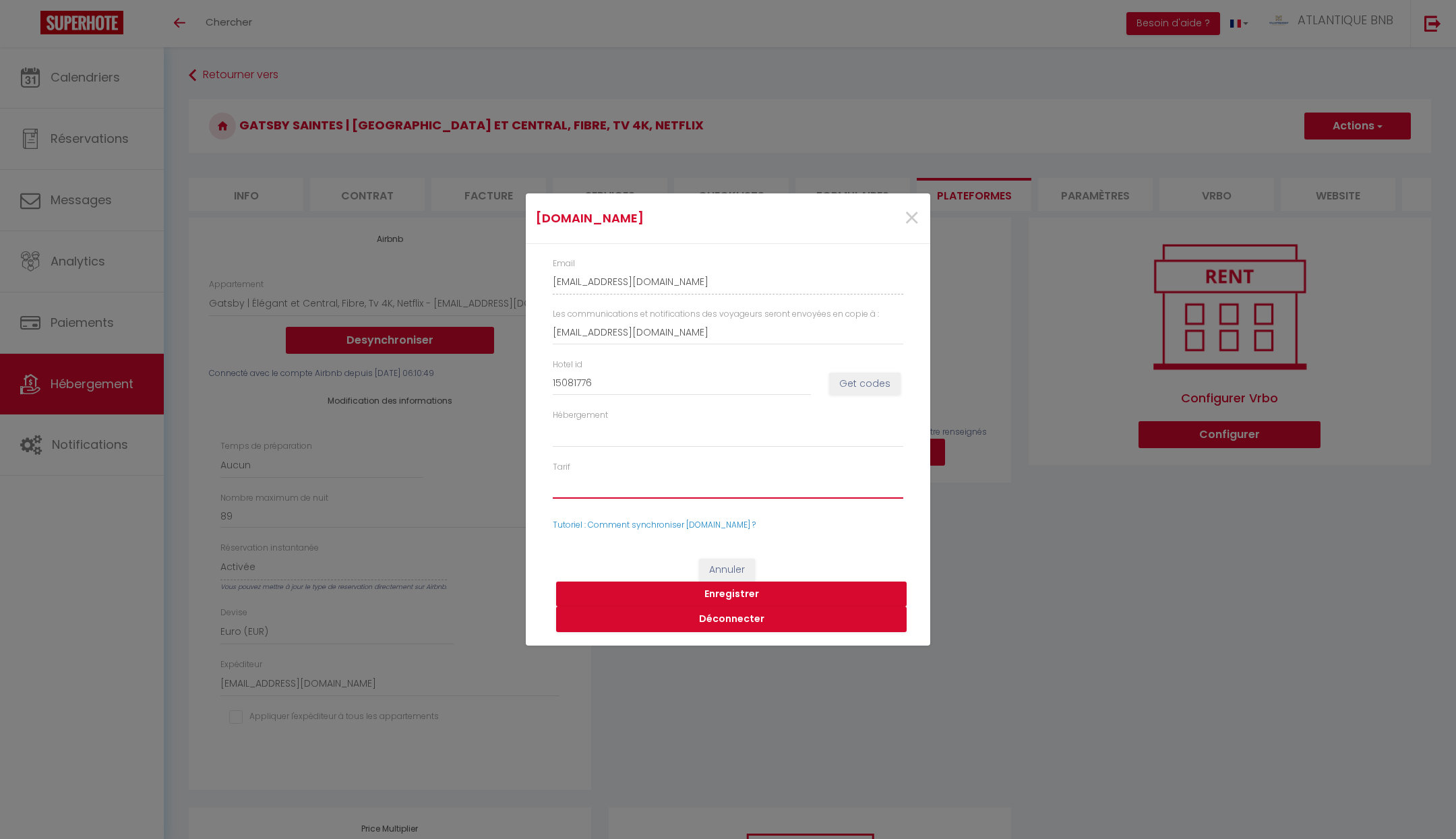
click at [815, 479] on select "58989156 - Standard Rate 58989157 - Non-refundable Rate-Two-Bedroom Apartment-1…" at bounding box center [728, 485] width 351 height 25
click at [553, 473] on select "58989156 - Standard Rate 58989157 - Non-refundable Rate-Two-Bedroom Apartment-1…" at bounding box center [728, 485] width 351 height 25
click at [801, 484] on select "58989156 - Standard Rate 58989157 - Non-refundable Rate-Two-Bedroom Apartment-1…" at bounding box center [728, 485] width 351 height 25
click at [553, 473] on select "58989156 - Standard Rate 58989157 - Non-refundable Rate-Two-Bedroom Apartment-1…" at bounding box center [728, 485] width 351 height 25
click at [753, 594] on button "Enregistrer" at bounding box center [731, 594] width 351 height 25
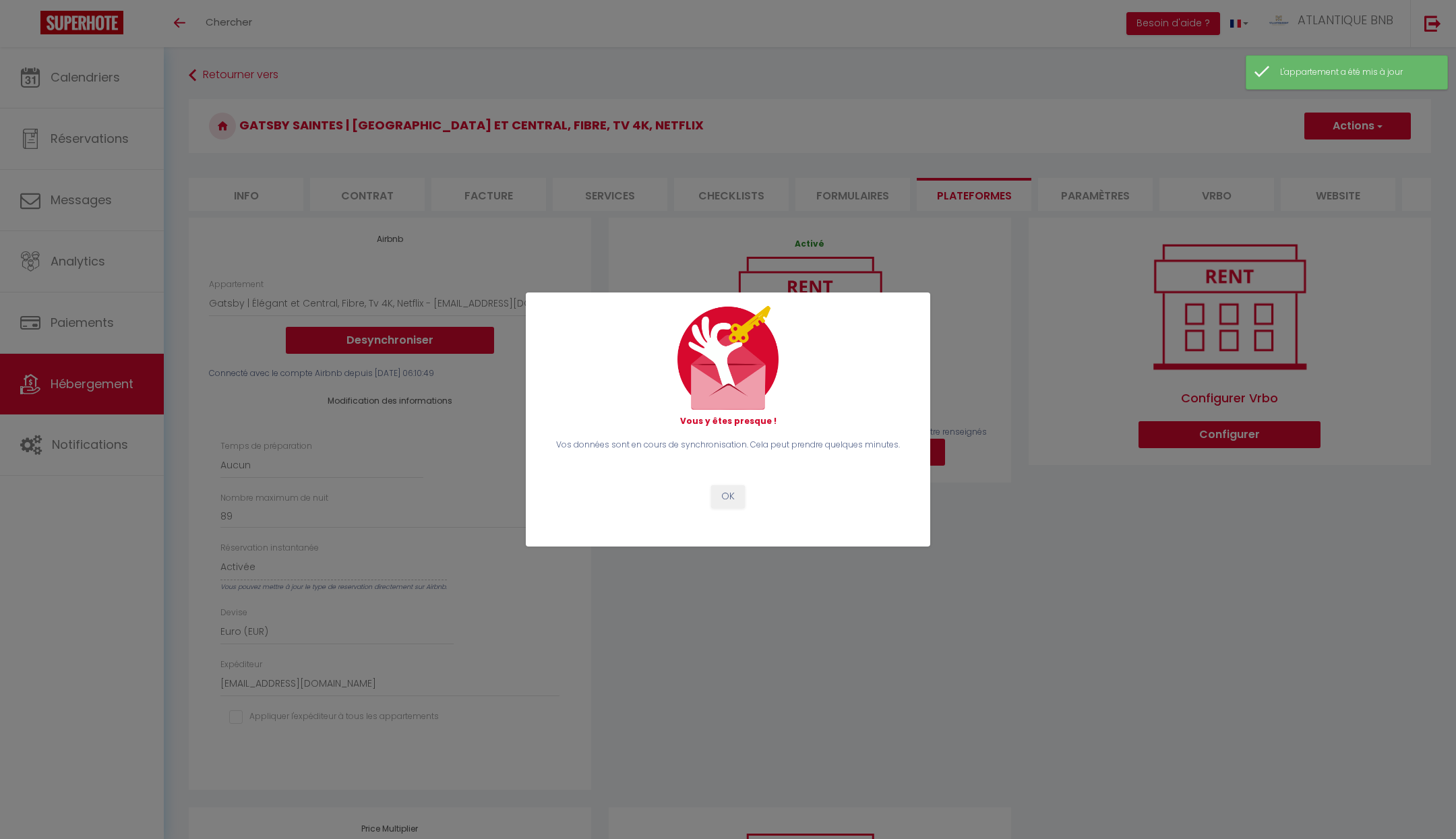
click at [734, 485] on div "OK" at bounding box center [728, 496] width 34 height 23
click at [733, 489] on button "OK" at bounding box center [728, 496] width 34 height 23
